Goal: Task Accomplishment & Management: Use online tool/utility

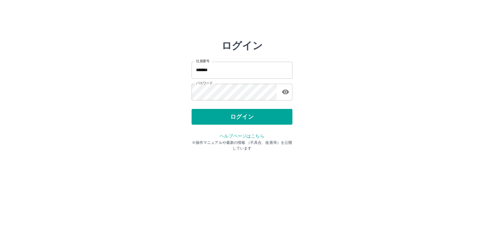
click at [253, 120] on div "ログイン" at bounding box center [242, 117] width 101 height 16
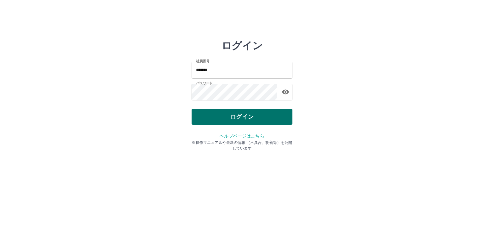
click at [253, 119] on button "ログイン" at bounding box center [242, 117] width 101 height 16
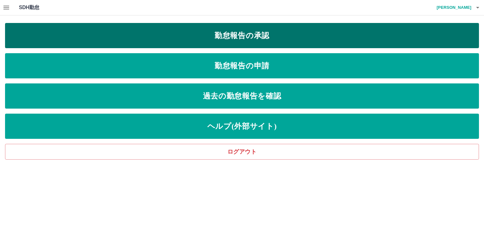
click at [251, 32] on link "勤怠報告の承認" at bounding box center [242, 35] width 474 height 25
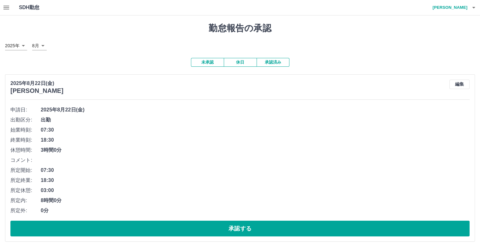
click at [472, 6] on icon "button" at bounding box center [473, 8] width 8 height 8
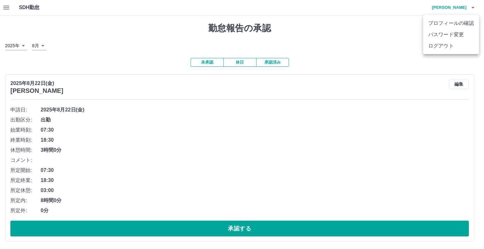
click at [441, 46] on li "ログアウト" at bounding box center [451, 45] width 56 height 11
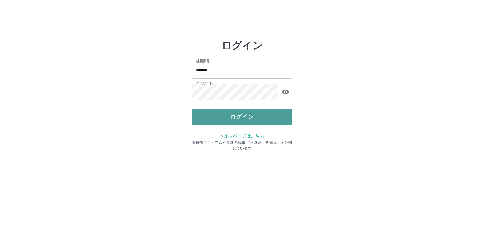
click at [256, 117] on button "ログイン" at bounding box center [242, 117] width 101 height 16
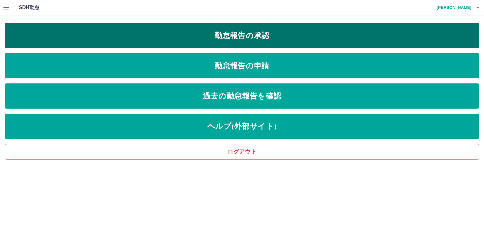
click at [232, 33] on link "勤怠報告の承認" at bounding box center [242, 35] width 474 height 25
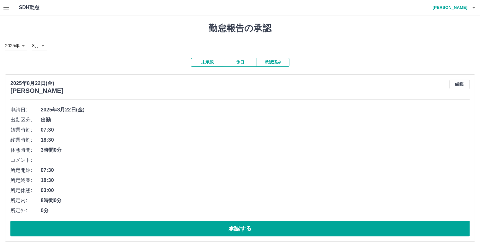
click at [474, 8] on icon "button" at bounding box center [473, 8] width 8 height 8
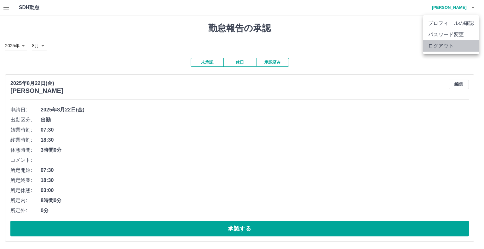
click at [446, 46] on li "ログアウト" at bounding box center [451, 45] width 56 height 11
